Goal: Check status: Check status

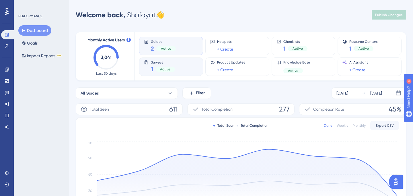
click at [154, 65] on div "1 Active" at bounding box center [163, 69] width 24 height 8
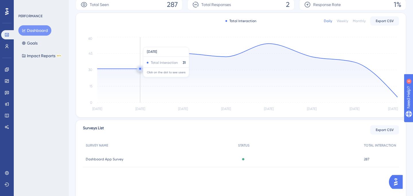
scroll to position [105, 0]
click at [146, 161] on div "Dashboard App Survey Dashboard App Survey" at bounding box center [159, 159] width 152 height 16
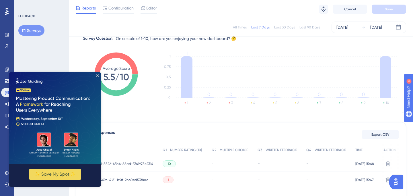
scroll to position [77, 0]
click at [97, 77] on img at bounding box center [55, 118] width 92 height 92
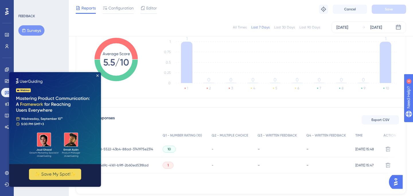
scroll to position [92, 0]
click at [98, 76] on icon "Close Preview" at bounding box center [97, 75] width 2 height 2
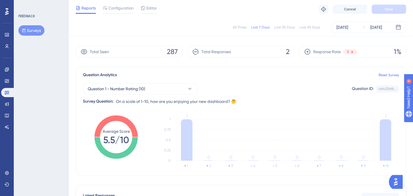
scroll to position [0, 0]
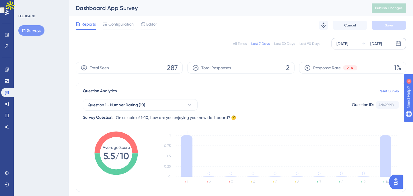
click at [348, 46] on div "[DATE]" at bounding box center [343, 43] width 12 height 7
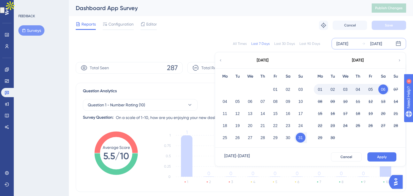
click at [244, 42] on div "All Times" at bounding box center [240, 43] width 14 height 5
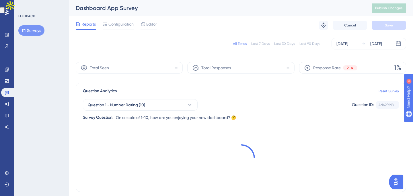
click at [243, 43] on div "All Times" at bounding box center [240, 43] width 14 height 5
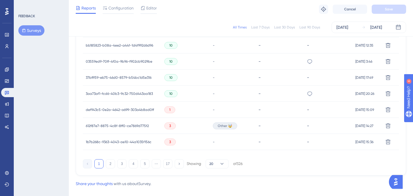
scroll to position [409, 0]
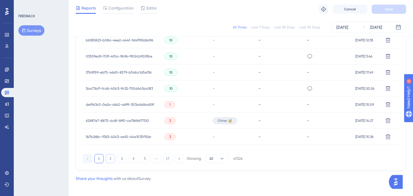
click at [107, 155] on button "2" at bounding box center [110, 158] width 9 height 9
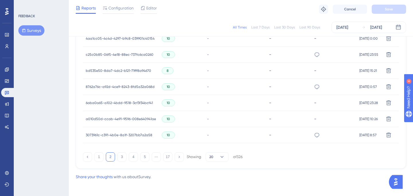
scroll to position [415, 0]
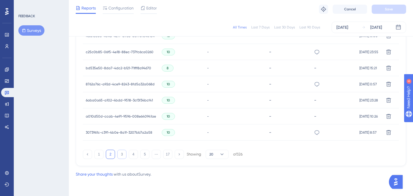
click at [120, 152] on button "3" at bounding box center [121, 154] width 9 height 9
